Goal: Information Seeking & Learning: Find specific fact

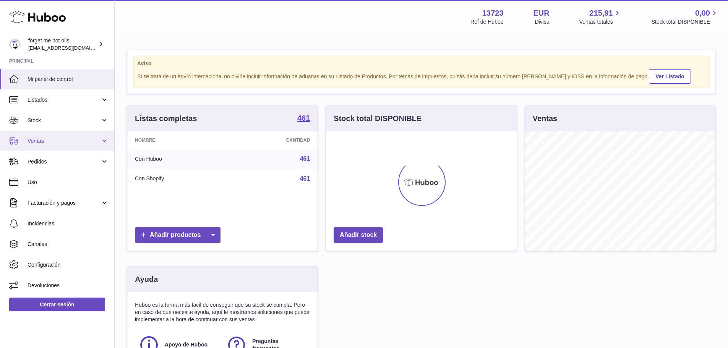
scroll to position [119, 191]
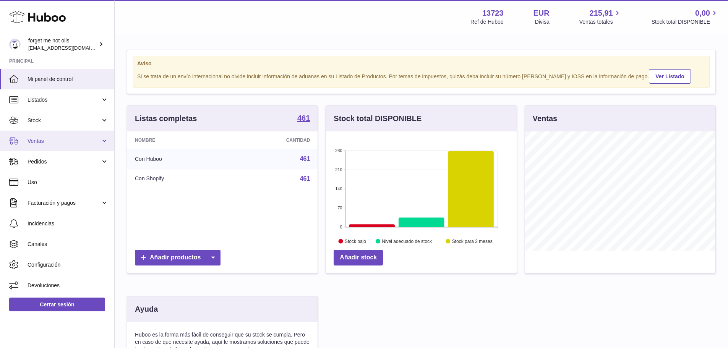
click at [63, 139] on span "Ventas" at bounding box center [64, 141] width 73 height 7
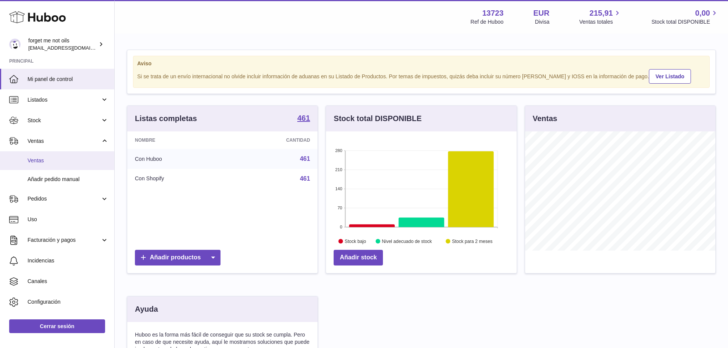
click at [57, 159] on span "Ventas" at bounding box center [68, 160] width 81 height 7
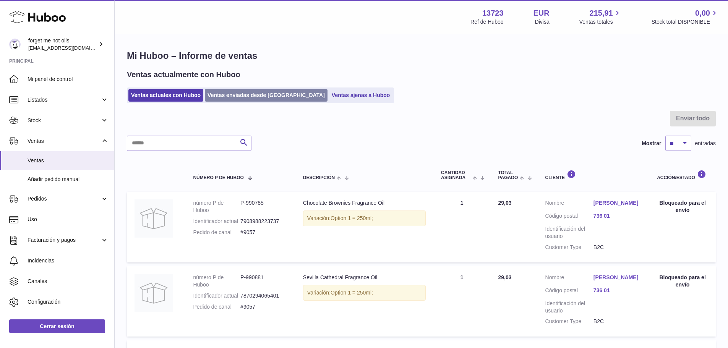
click at [250, 96] on link "Ventas enviadas desde [GEOGRAPHIC_DATA]" at bounding box center [266, 95] width 123 height 13
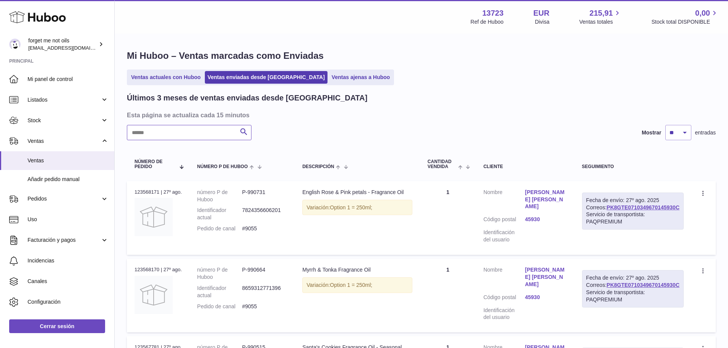
click at [214, 130] on input "text" at bounding box center [189, 132] width 125 height 15
paste input "**********"
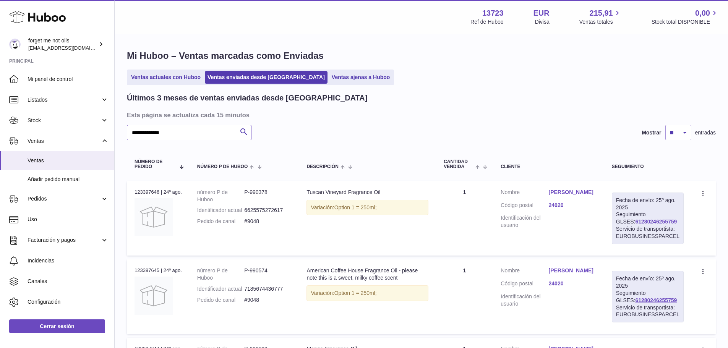
type input "**********"
click at [569, 194] on link "[PERSON_NAME]" at bounding box center [573, 192] width 48 height 7
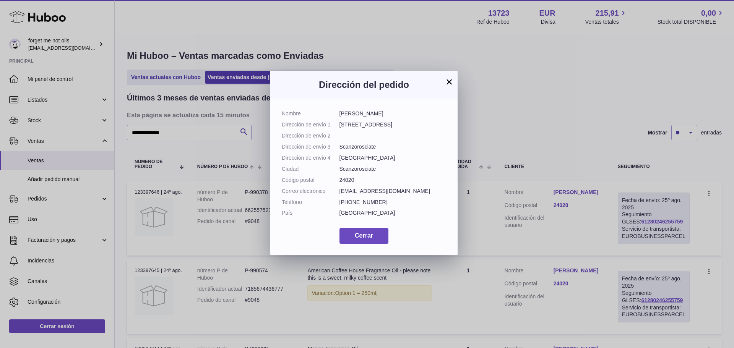
drag, startPoint x: 383, startPoint y: 125, endPoint x: 339, endPoint y: 125, distance: 43.6
click at [339, 125] on dd "[STREET_ADDRESS]" at bounding box center [392, 124] width 107 height 7
copy dd "[STREET_ADDRESS]"
click at [403, 135] on dd at bounding box center [392, 135] width 107 height 7
drag, startPoint x: 373, startPoint y: 125, endPoint x: 338, endPoint y: 128, distance: 35.3
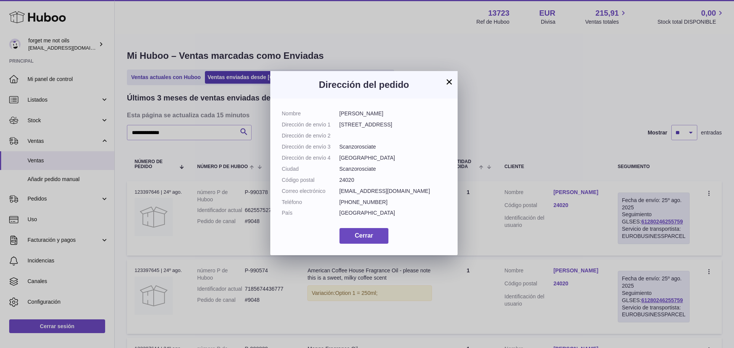
click at [338, 128] on dl "Nombre [PERSON_NAME] Dirección de envío 1 [GEOGRAPHIC_DATA] 9 Dirección de enví…" at bounding box center [364, 165] width 164 height 110
copy dl "Dirección de envío [STREET_ADDRESS]"
click at [372, 239] on span "Cerrar" at bounding box center [364, 235] width 18 height 6
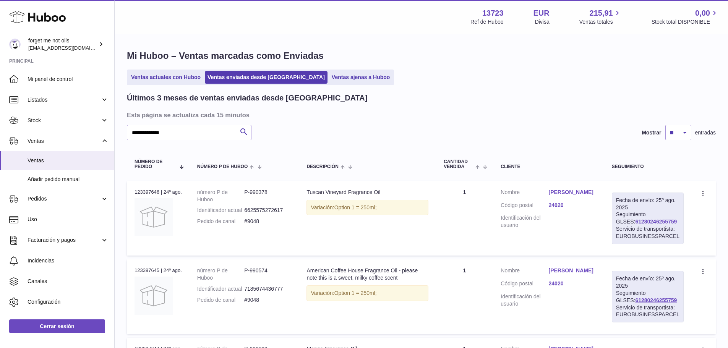
drag, startPoint x: 651, startPoint y: 222, endPoint x: 453, endPoint y: 275, distance: 205.1
click at [614, 223] on td "Fecha de envío: 25º ago. 2025 Seguimiento GLSES: 61280246255759 Servicio de tra…" at bounding box center [647, 218] width 87 height 75
copy link "61280246255759"
drag, startPoint x: 267, startPoint y: 230, endPoint x: 248, endPoint y: 229, distance: 19.5
click at [248, 225] on dd "#9048" at bounding box center [267, 221] width 47 height 7
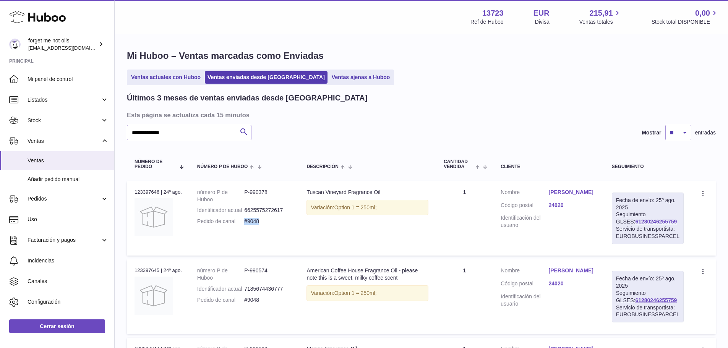
copy dd "#9048"
click at [564, 194] on link "[PERSON_NAME]" at bounding box center [573, 192] width 48 height 7
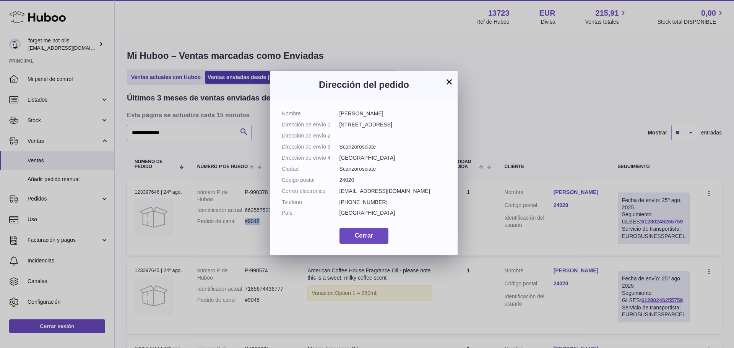
drag, startPoint x: 385, startPoint y: 114, endPoint x: 340, endPoint y: 115, distance: 45.1
click at [340, 115] on dd "[PERSON_NAME]" at bounding box center [392, 113] width 107 height 7
copy dd "[PERSON_NAME]"
